Goal: Information Seeking & Learning: Find specific page/section

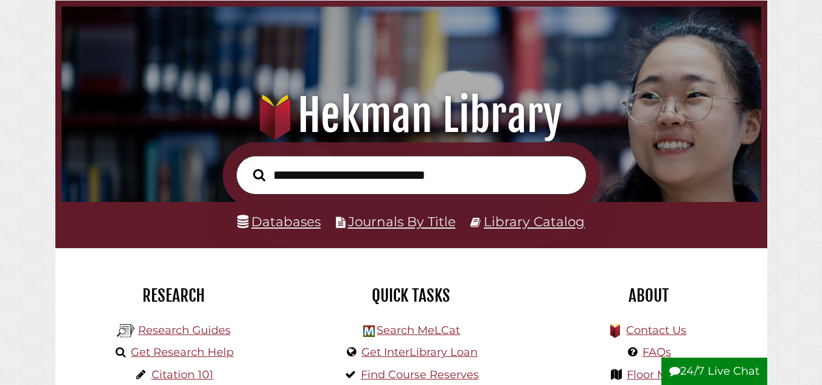
scroll to position [76, 0]
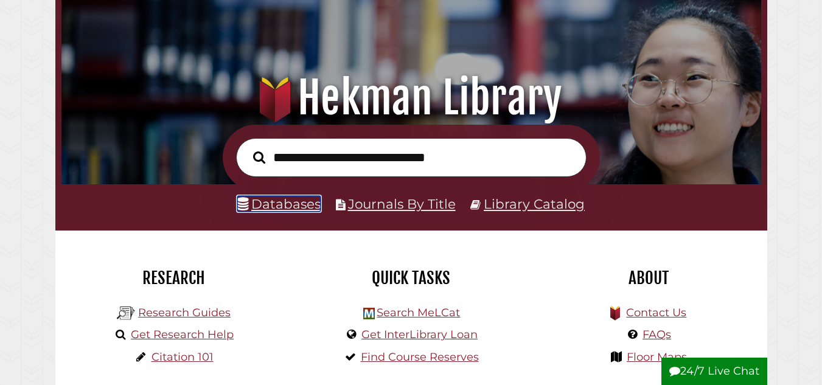
click at [300, 207] on link "Databases" at bounding box center [278, 204] width 83 height 16
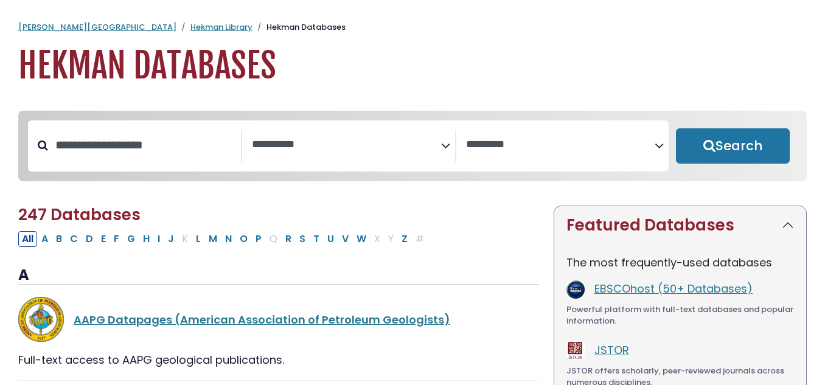
select select "Database Subject Filter"
select select "Database Vendors Filter"
click at [162, 143] on input "Search database by title or keyword" at bounding box center [144, 145] width 193 height 20
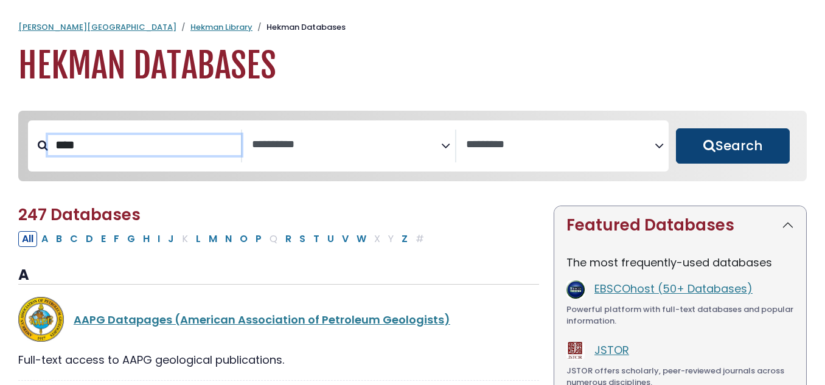
type input "****"
click at [735, 157] on button "Search" at bounding box center [733, 145] width 114 height 35
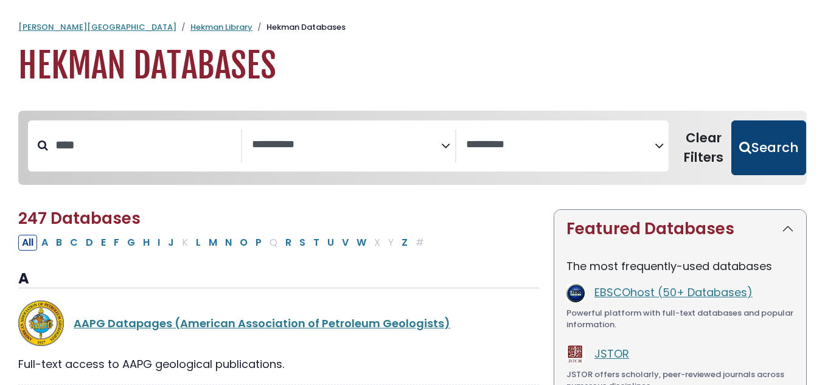
select select "Database Subject Filter"
select select "Database Vendors Filter"
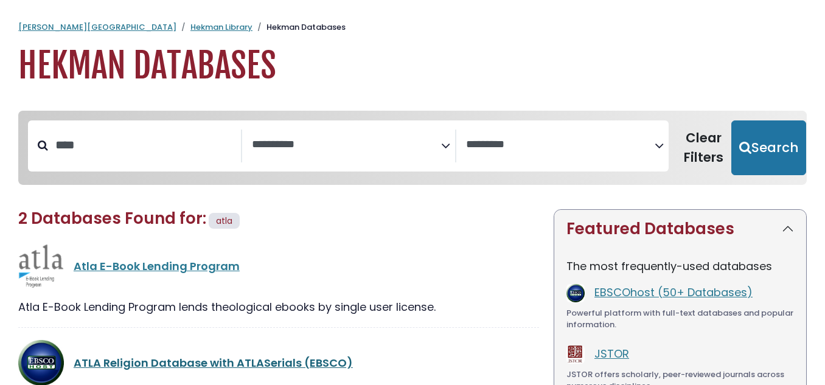
click at [336, 355] on link "ATLA Religion Database with ATLASerials (EBSCO)" at bounding box center [213, 362] width 279 height 15
